Goal: Browse casually

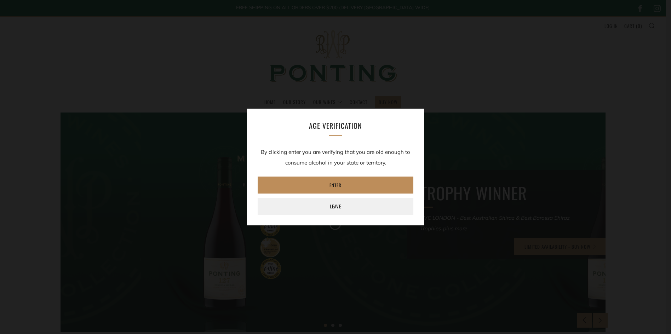
click at [337, 184] on link "Enter" at bounding box center [335, 184] width 156 height 17
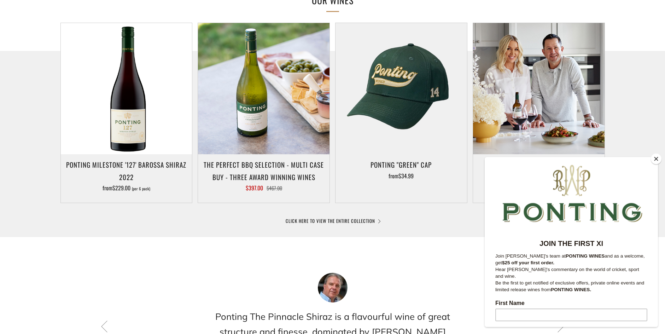
scroll to position [495, 0]
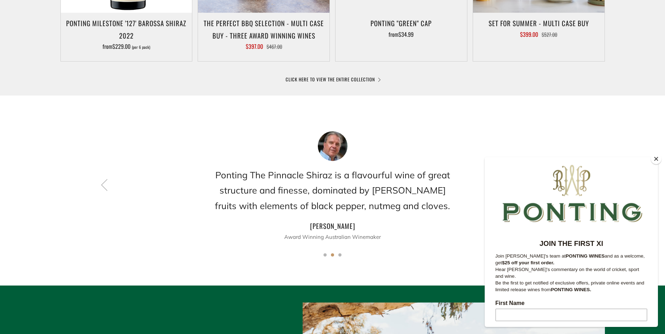
click at [655, 159] on button "Close" at bounding box center [656, 158] width 11 height 11
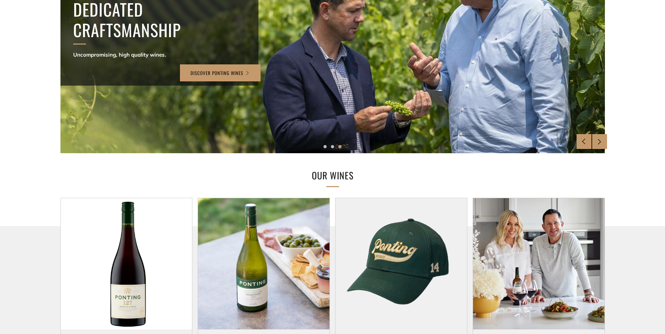
scroll to position [0, 0]
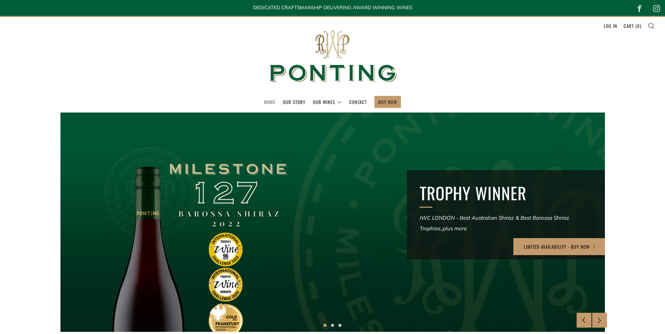
click at [269, 102] on link "Home" at bounding box center [269, 101] width 11 height 11
